Goal: Task Accomplishment & Management: Use online tool/utility

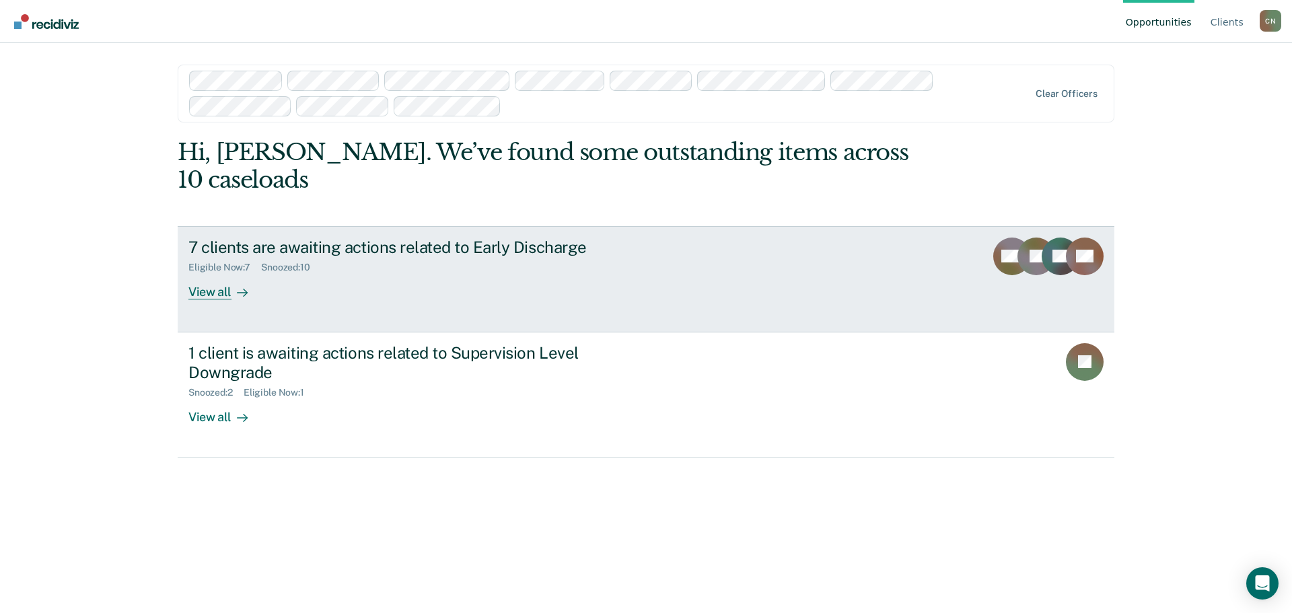
click at [442, 256] on div "Eligible Now : 7 Snoozed : 10" at bounding box center [424, 264] width 473 height 17
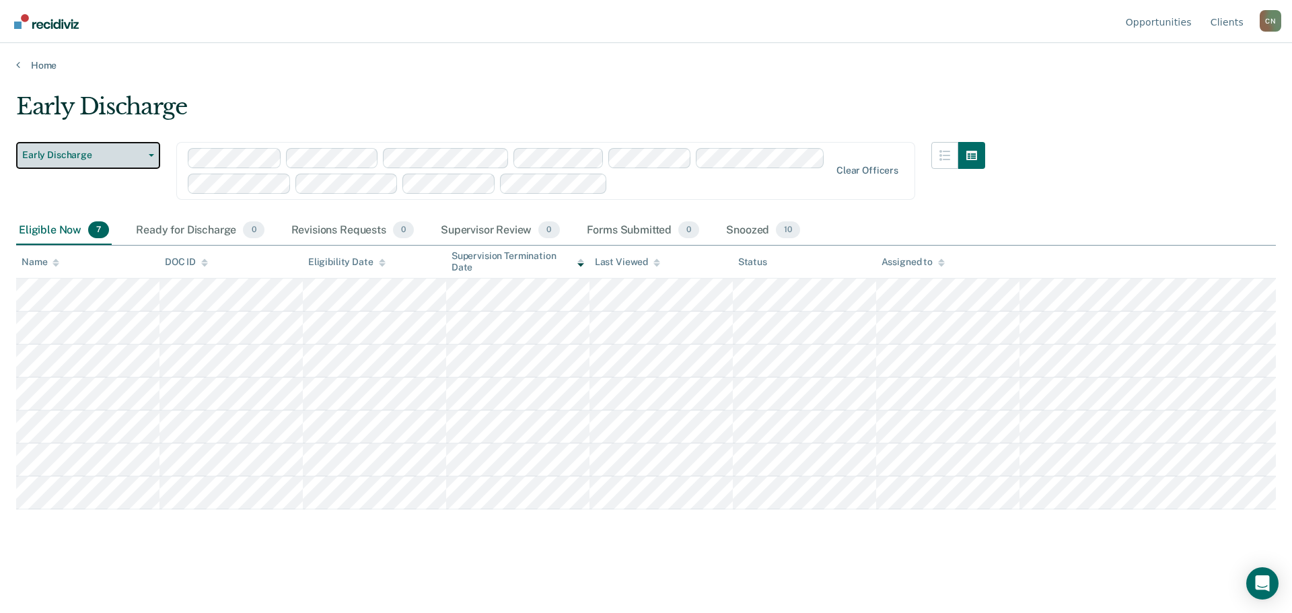
click at [149, 168] on button "Early Discharge" at bounding box center [88, 155] width 144 height 27
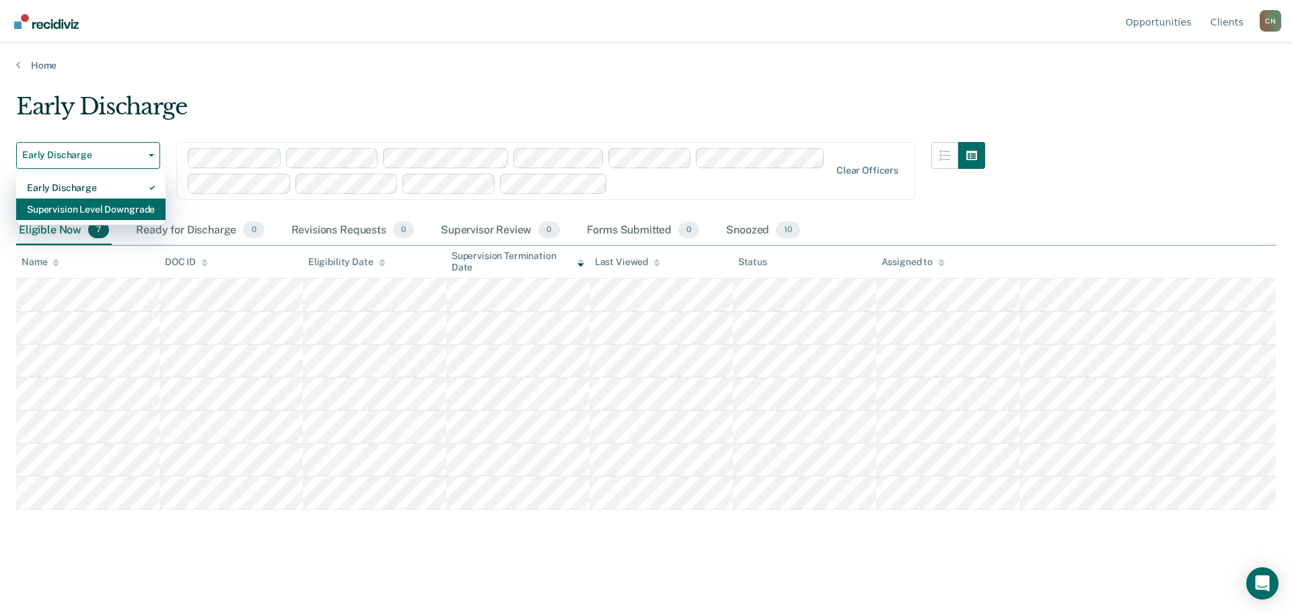
click at [134, 203] on div "Supervision Level Downgrade" at bounding box center [91, 210] width 128 height 22
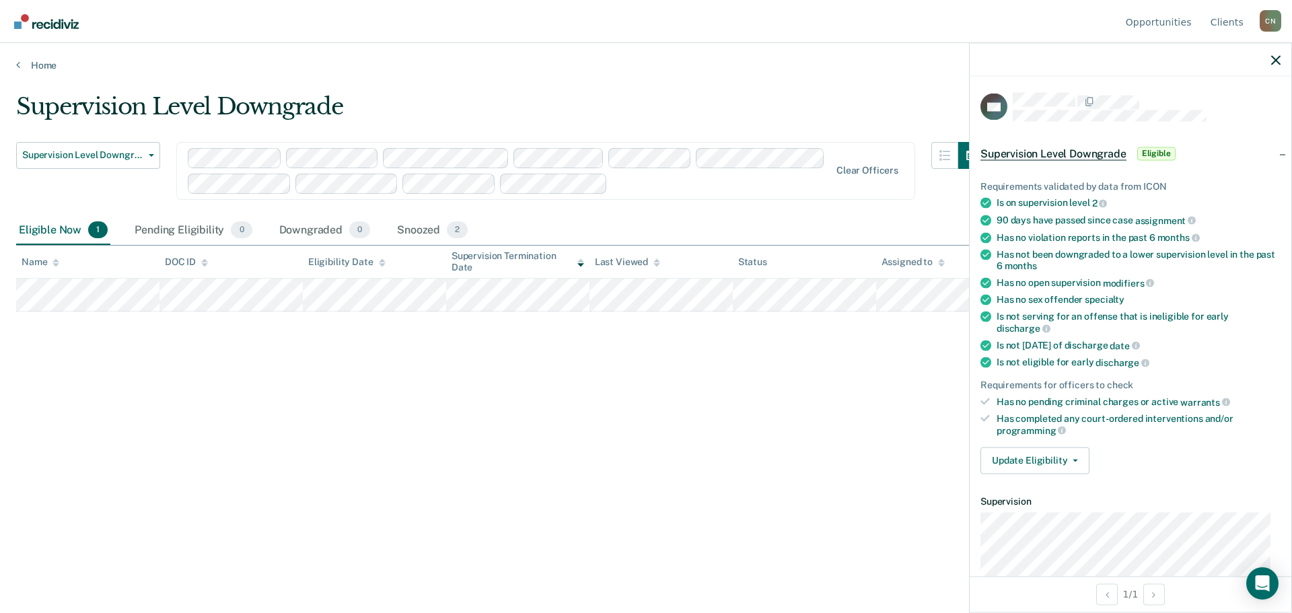
click at [658, 346] on div "Supervision Level Downgrade Supervision Level Downgrade Early Discharge Supervi…" at bounding box center [646, 302] width 1260 height 419
